Goal: Task Accomplishment & Management: Complete application form

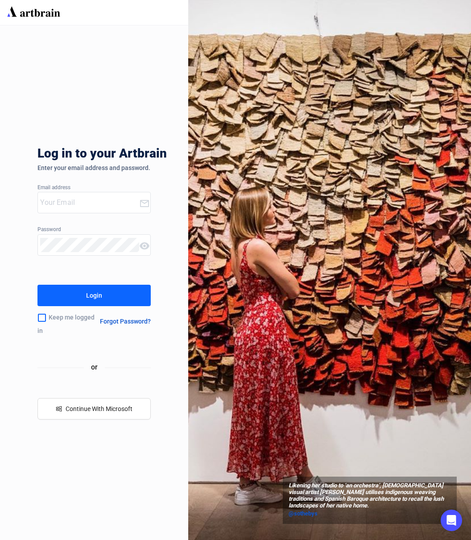
type input "[PERSON_NAME][EMAIL_ADDRESS][DOMAIN_NAME]"
click at [86, 297] on button "Login" at bounding box center [93, 294] width 113 height 21
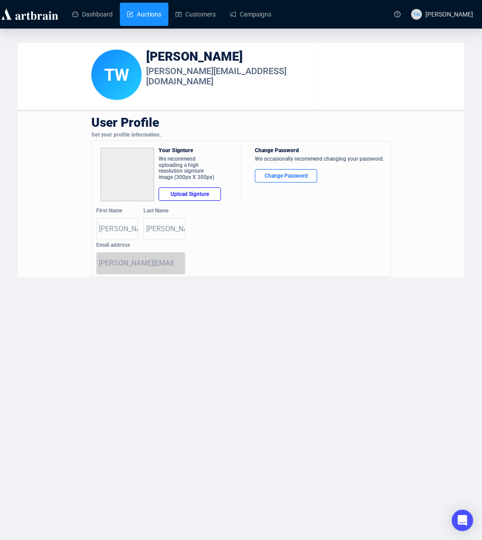
click at [134, 17] on link "Auctions" at bounding box center [144, 14] width 34 height 23
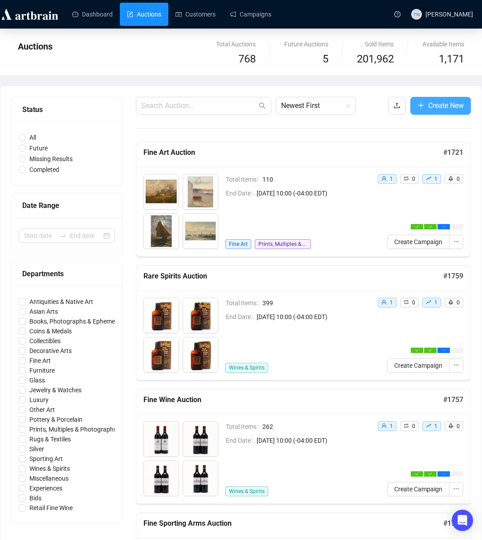
click at [445, 103] on span "Create New" at bounding box center [446, 105] width 36 height 11
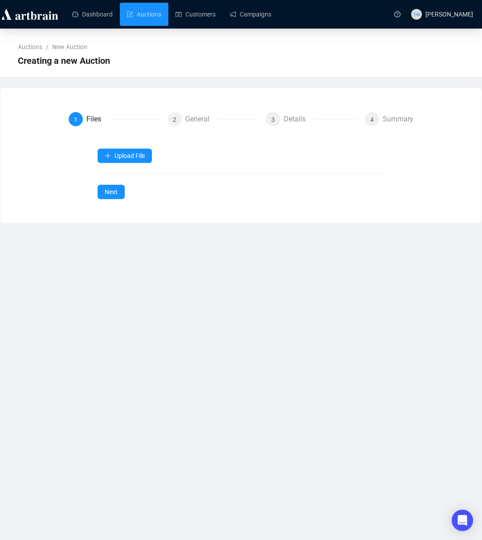
click at [108, 177] on div "Upload File Next" at bounding box center [242, 173] width 288 height 50
click at [110, 175] on span "Items" at bounding box center [126, 177] width 42 height 10
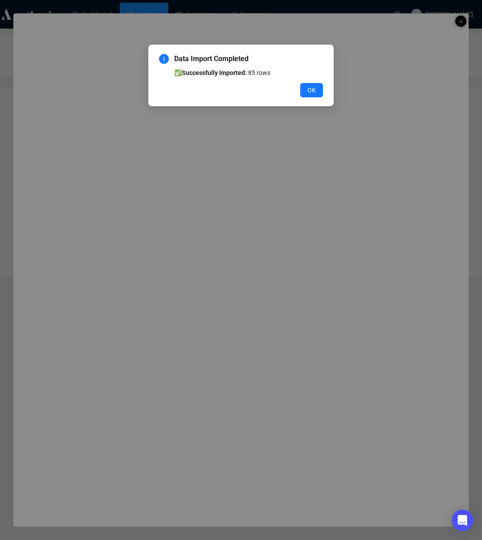
click at [310, 88] on span "OK" at bounding box center [312, 90] width 8 height 10
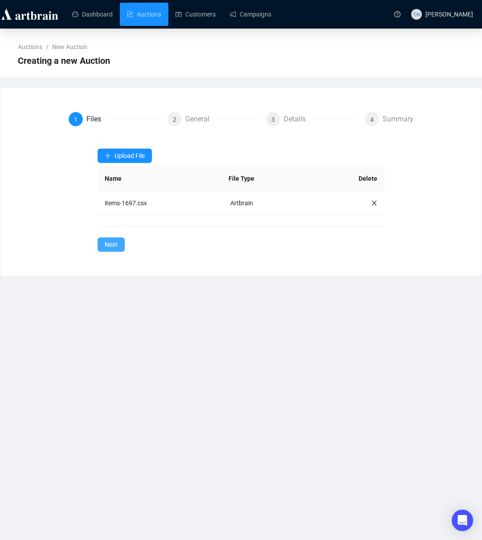
drag, startPoint x: 114, startPoint y: 244, endPoint x: 148, endPoint y: 238, distance: 34.4
click at [122, 243] on button "Next" at bounding box center [111, 244] width 27 height 14
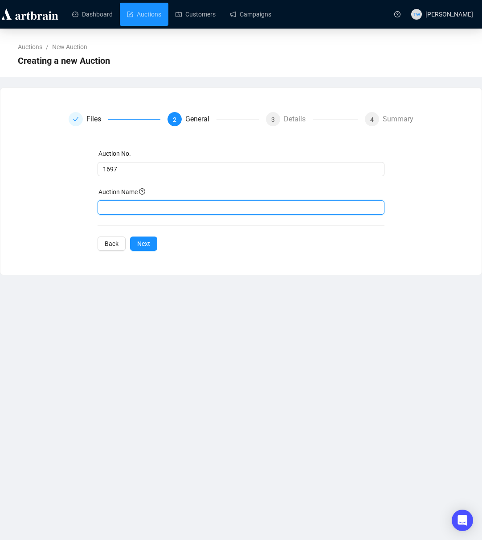
click at [133, 208] on input "text" at bounding box center [242, 207] width 288 height 14
click at [133, 207] on input "text" at bounding box center [242, 207] width 288 height 14
paste input "Fine Jewelry Auction"
type input "Fine Jewelry Auction"
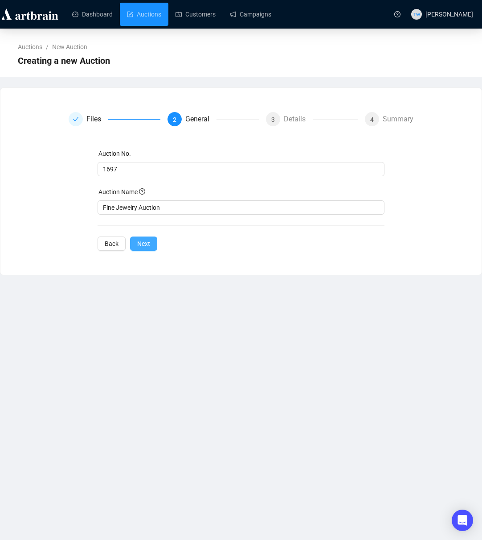
click at [145, 243] on span "Next" at bounding box center [143, 244] width 13 height 10
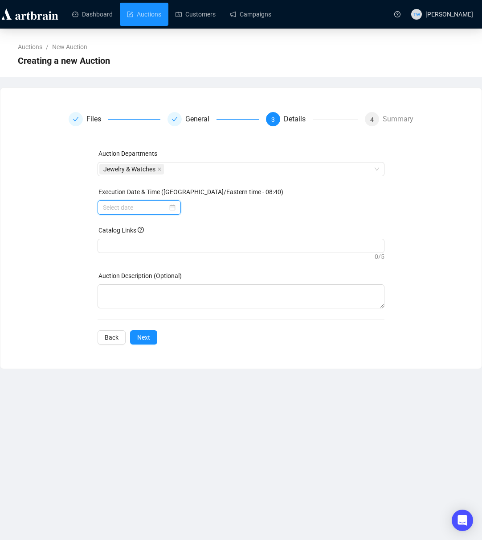
click at [132, 208] on input at bounding box center [135, 207] width 65 height 10
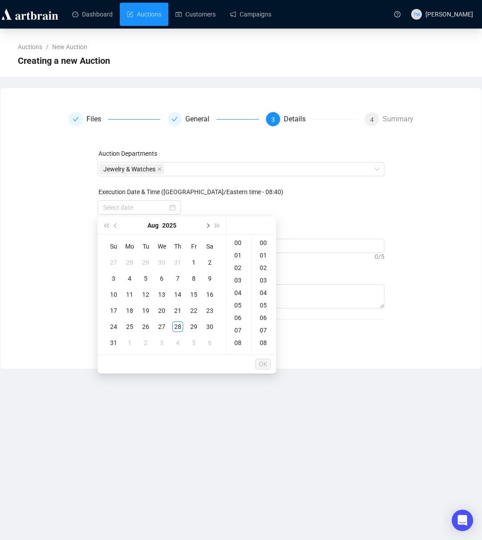
click at [207, 226] on span "Next month (PageDown)" at bounding box center [207, 225] width 4 height 4
click at [178, 275] on div "11" at bounding box center [178, 278] width 11 height 11
click at [240, 336] on div "10" at bounding box center [238, 336] width 21 height 12
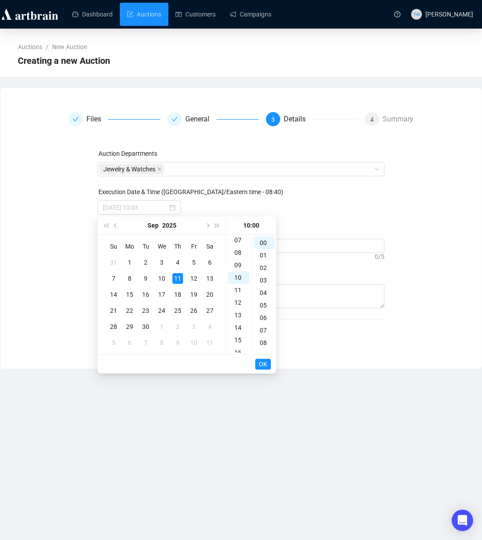
type input "[DATE] 10:00"
click at [268, 364] on button "OK" at bounding box center [263, 363] width 16 height 11
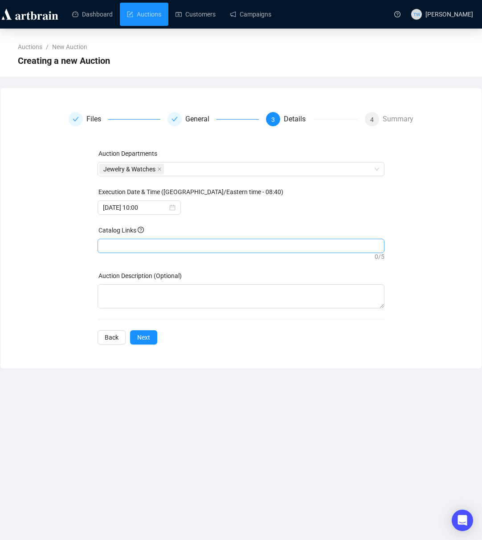
click at [122, 242] on div at bounding box center [241, 245] width 284 height 12
paste input "[URL][DOMAIN_NAME]"
type input "[URL][DOMAIN_NAME]"
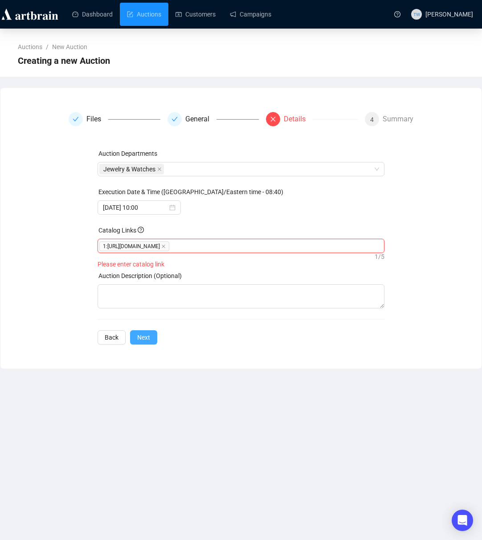
click at [148, 338] on span "Next" at bounding box center [143, 337] width 13 height 10
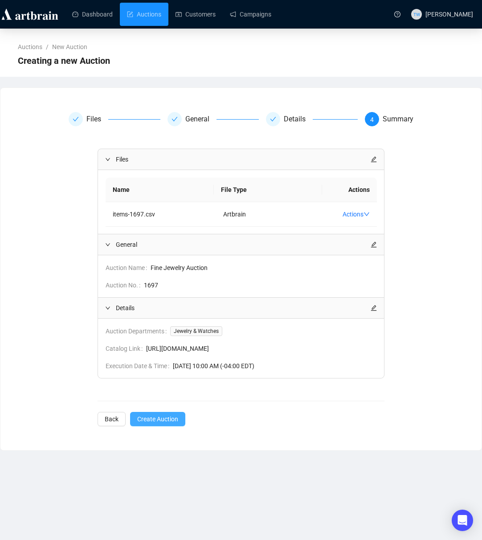
click at [156, 417] on span "Create Auction" at bounding box center [157, 419] width 41 height 10
